Goal: Go to known website

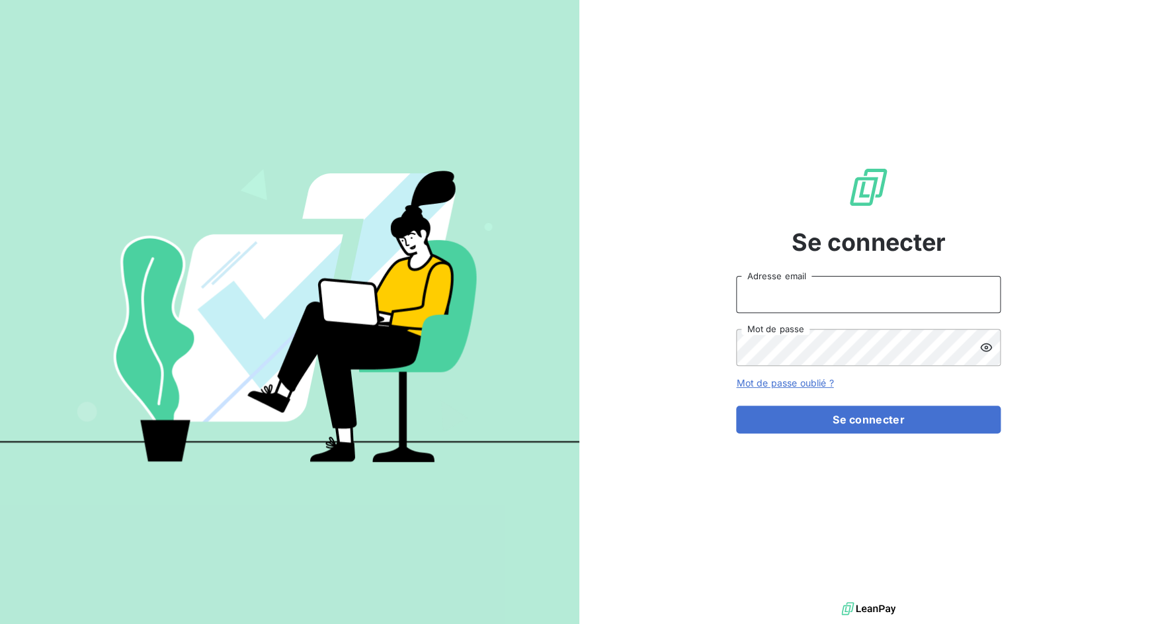
click at [771, 295] on input "Adresse email" at bounding box center [868, 294] width 265 height 37
drag, startPoint x: 785, startPoint y: 296, endPoint x: 838, endPoint y: 296, distance: 53.6
click at [838, 296] on input "admin@3dcelo" at bounding box center [868, 294] width 265 height 37
type input "[EMAIL_ADDRESS]coop"
click at [736, 406] on button "Se connecter" at bounding box center [868, 420] width 265 height 28
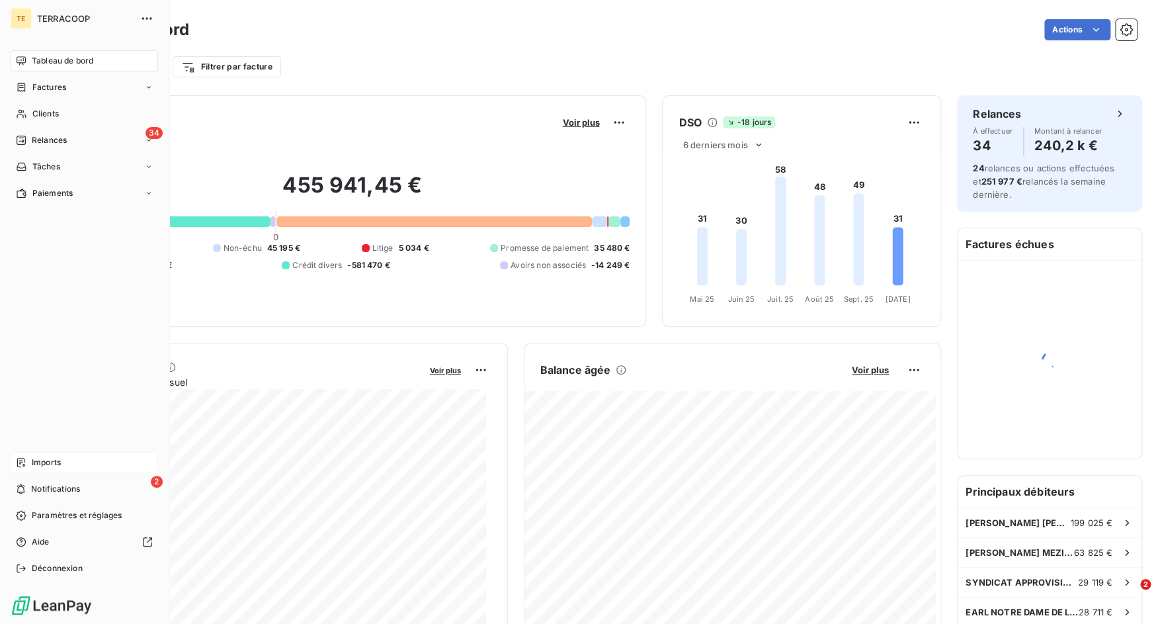
click at [35, 468] on span "Imports" at bounding box center [46, 462] width 29 height 12
